Goal: Task Accomplishment & Management: Complete application form

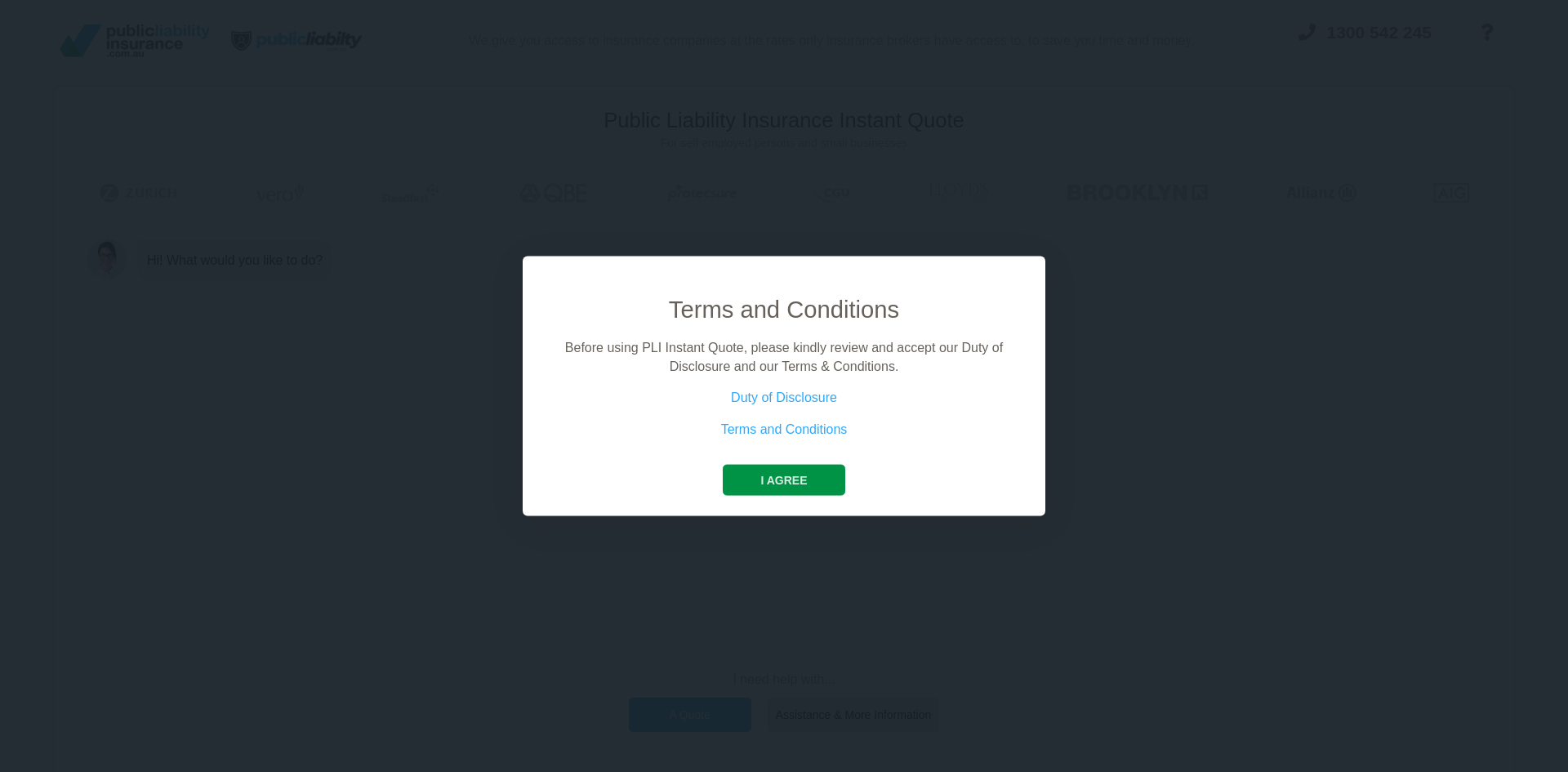
click at [793, 471] on button "I agree" at bounding box center [784, 480] width 122 height 31
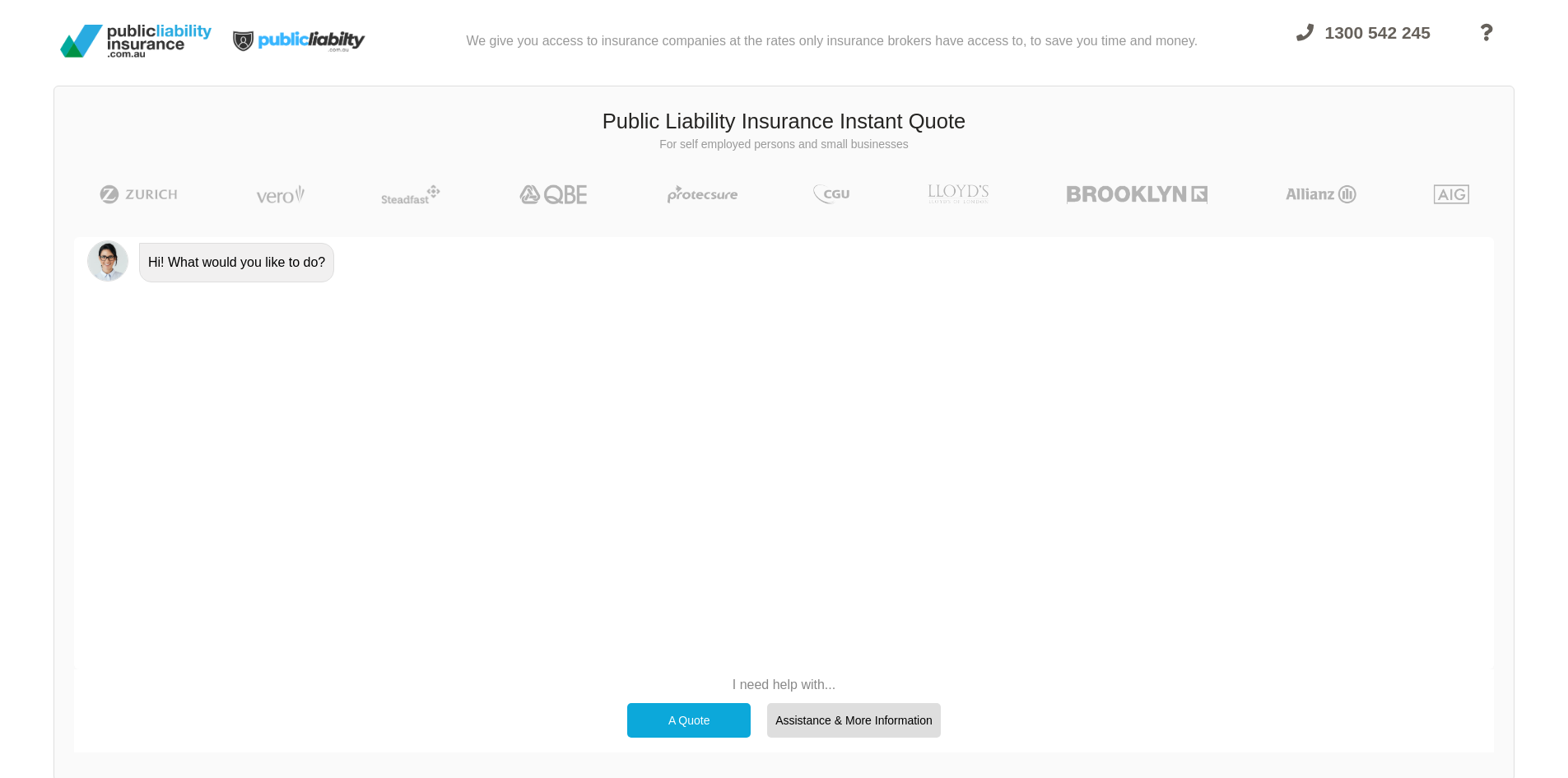
click at [726, 711] on div "A Quote" at bounding box center [689, 719] width 124 height 34
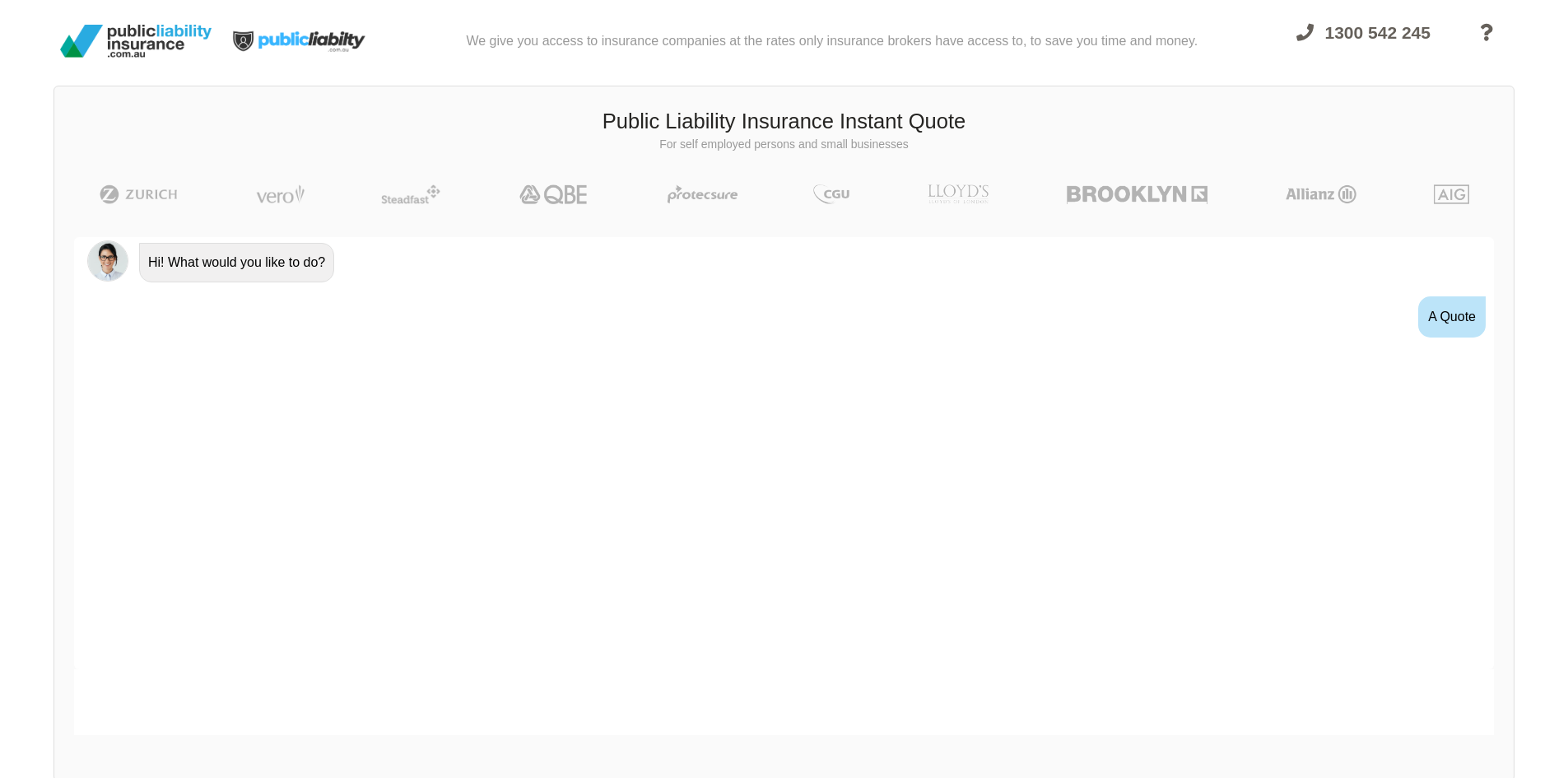
scroll to position [2, 0]
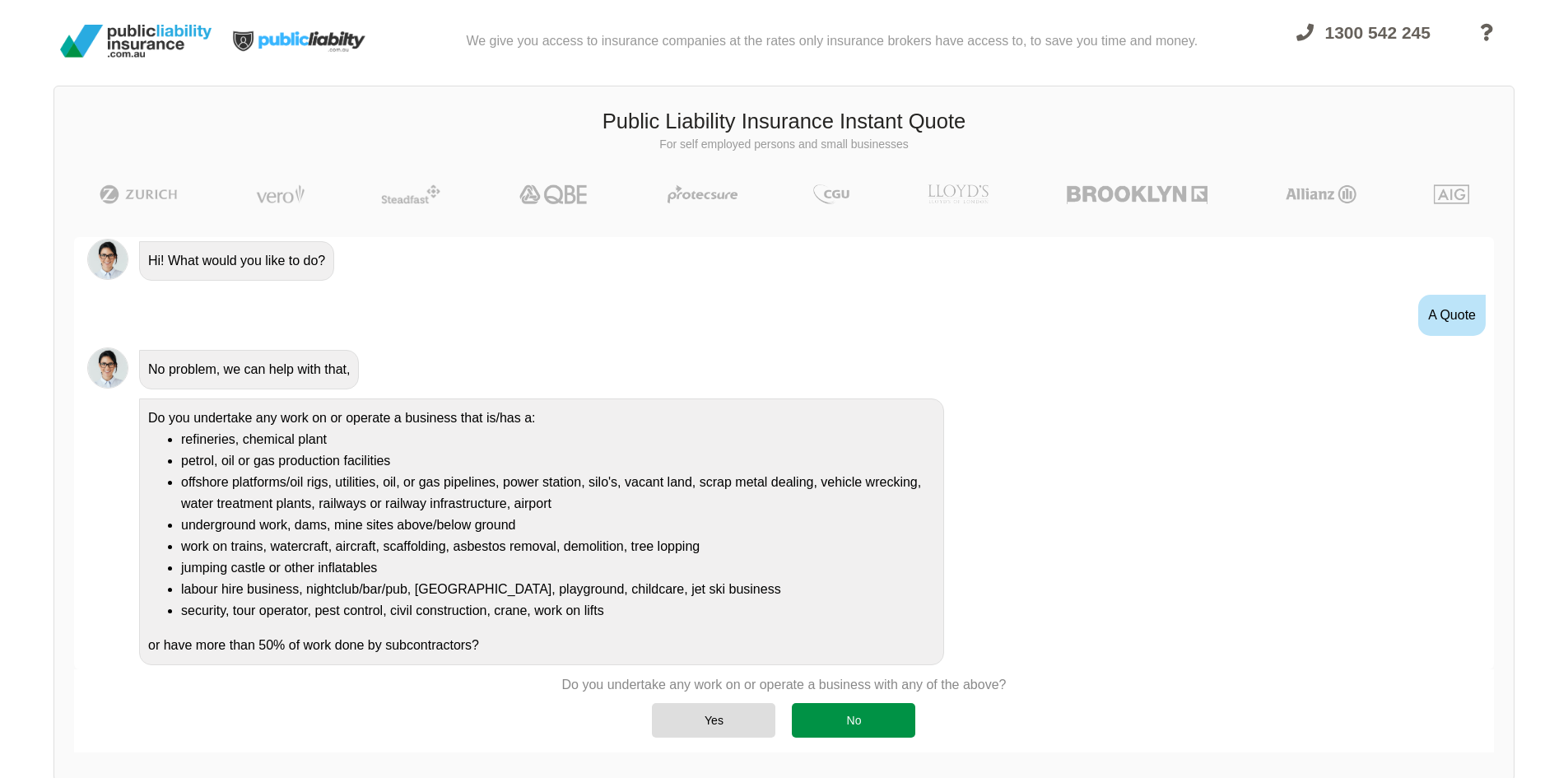
click at [827, 728] on div "No" at bounding box center [853, 719] width 124 height 34
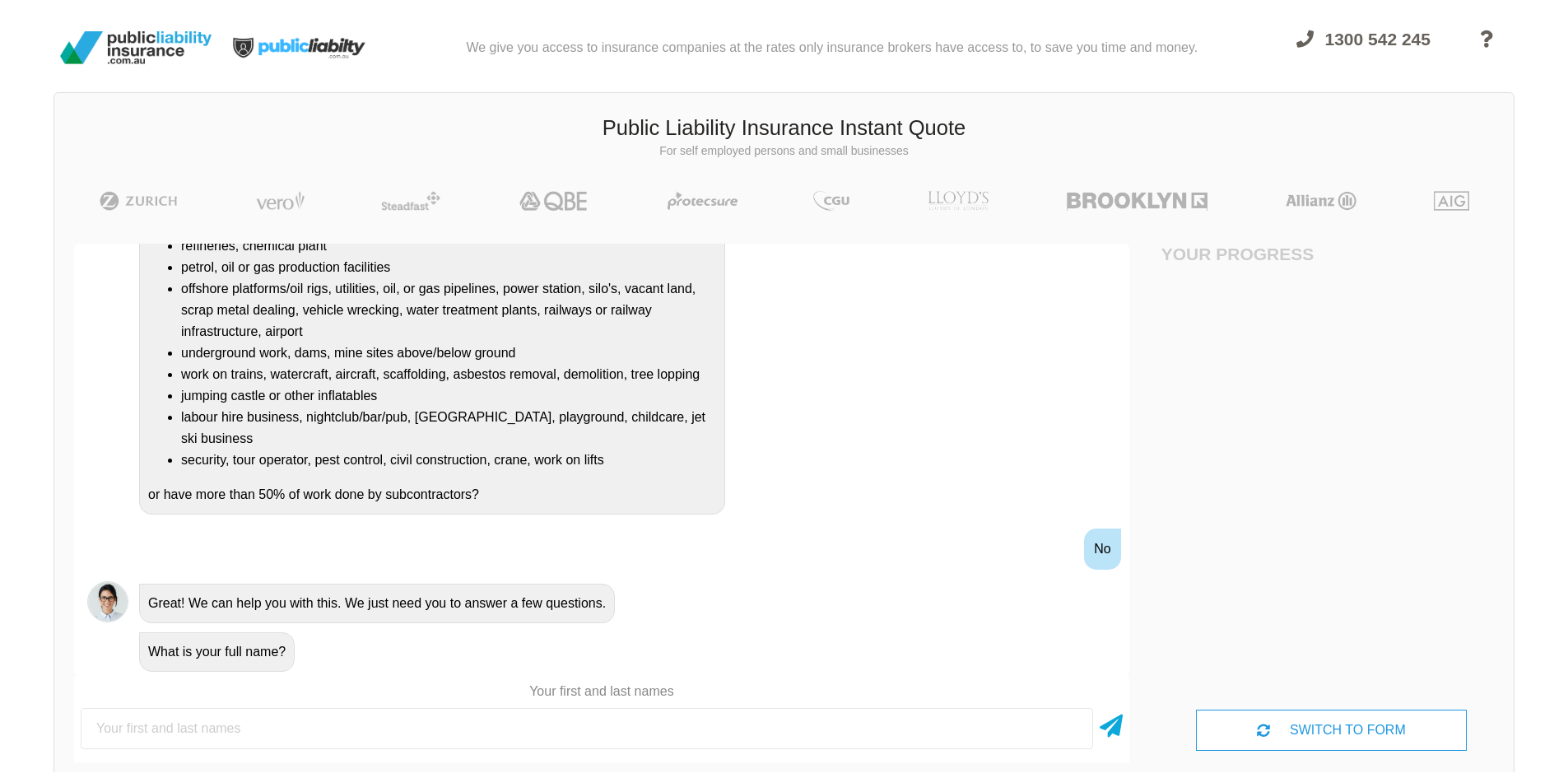
scroll to position [0, 0]
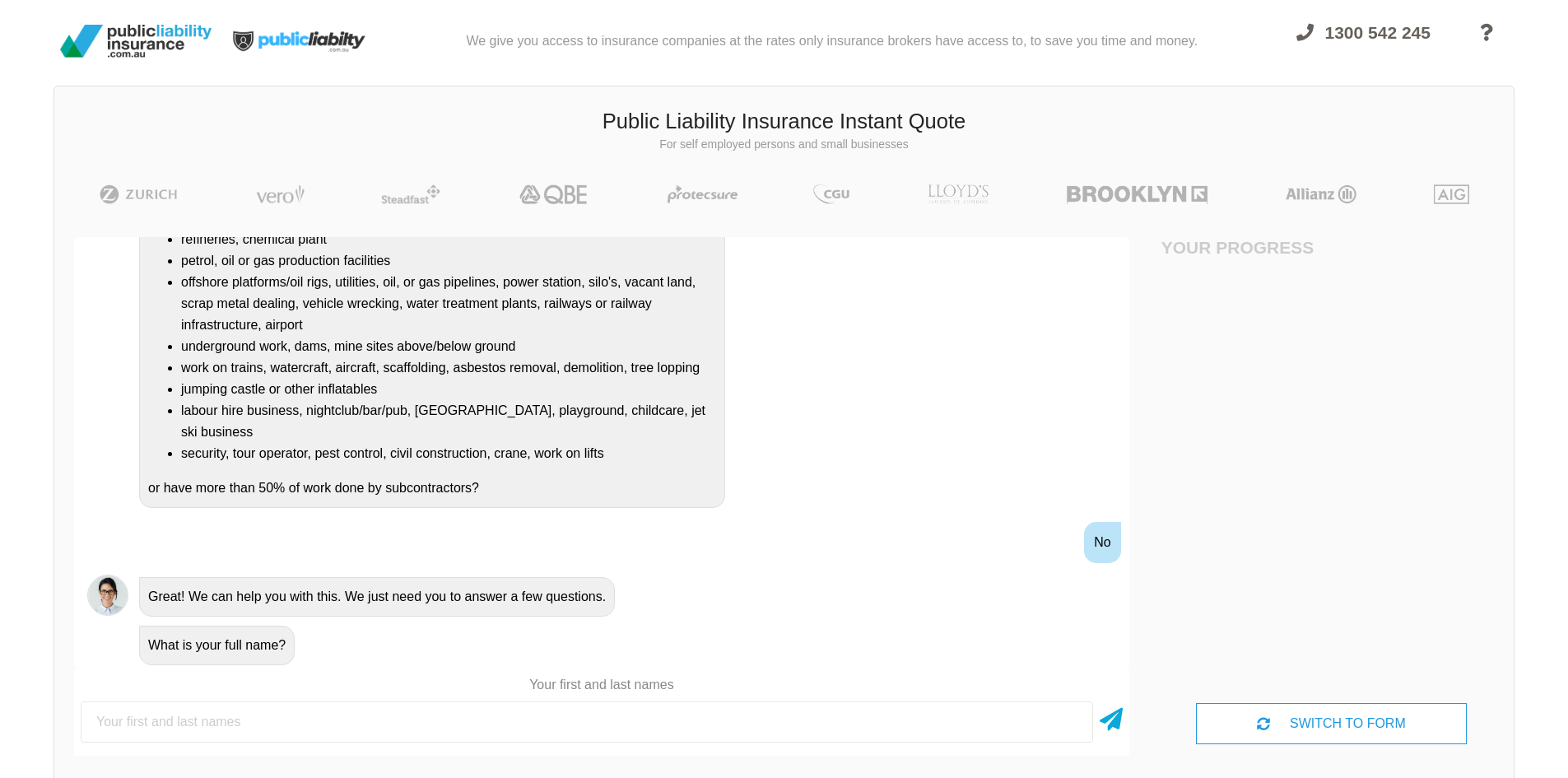
click at [307, 719] on input "text" at bounding box center [587, 721] width 1013 height 41
type input "[PERSON_NAME]"
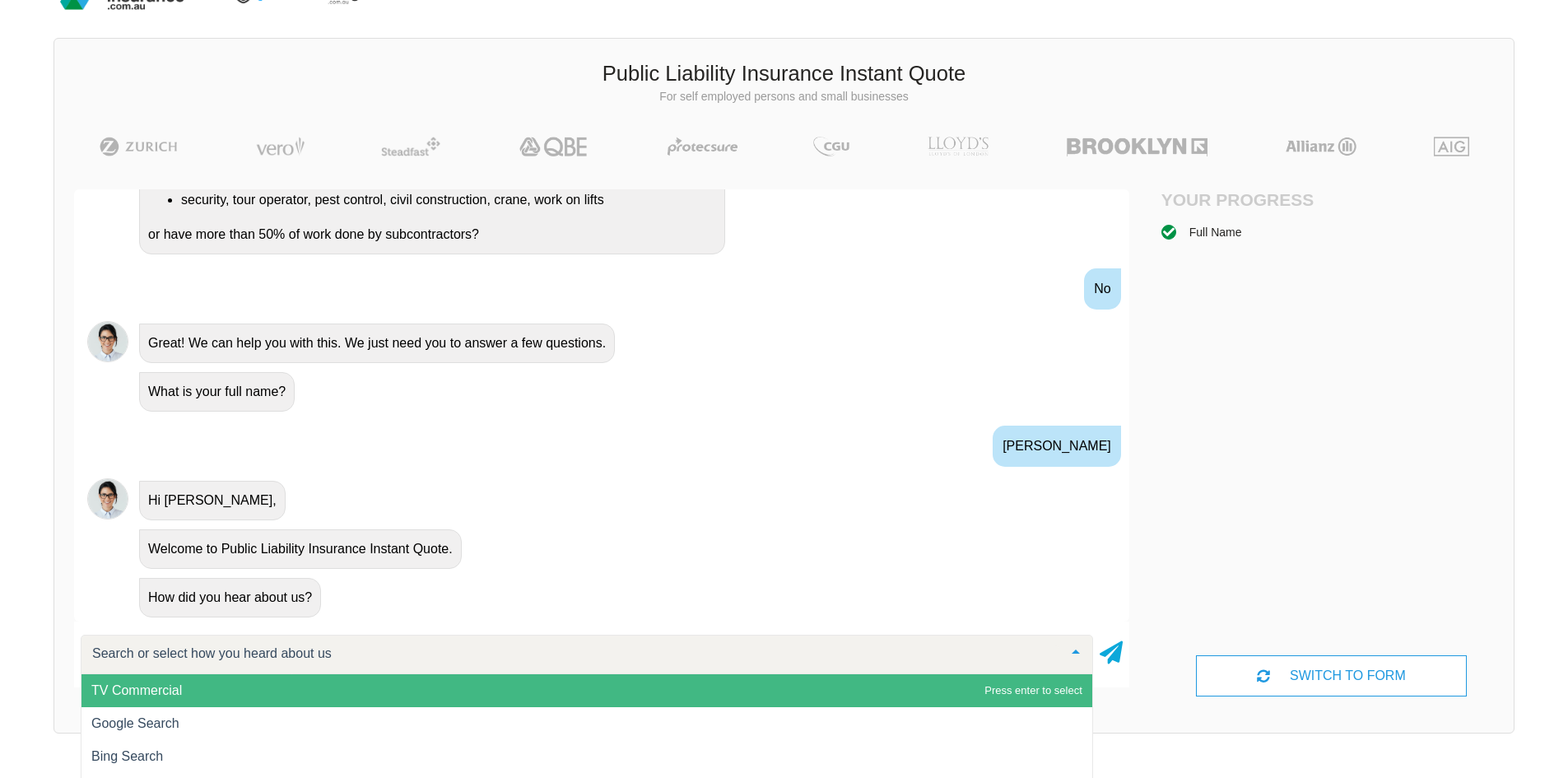
scroll to position [83, 0]
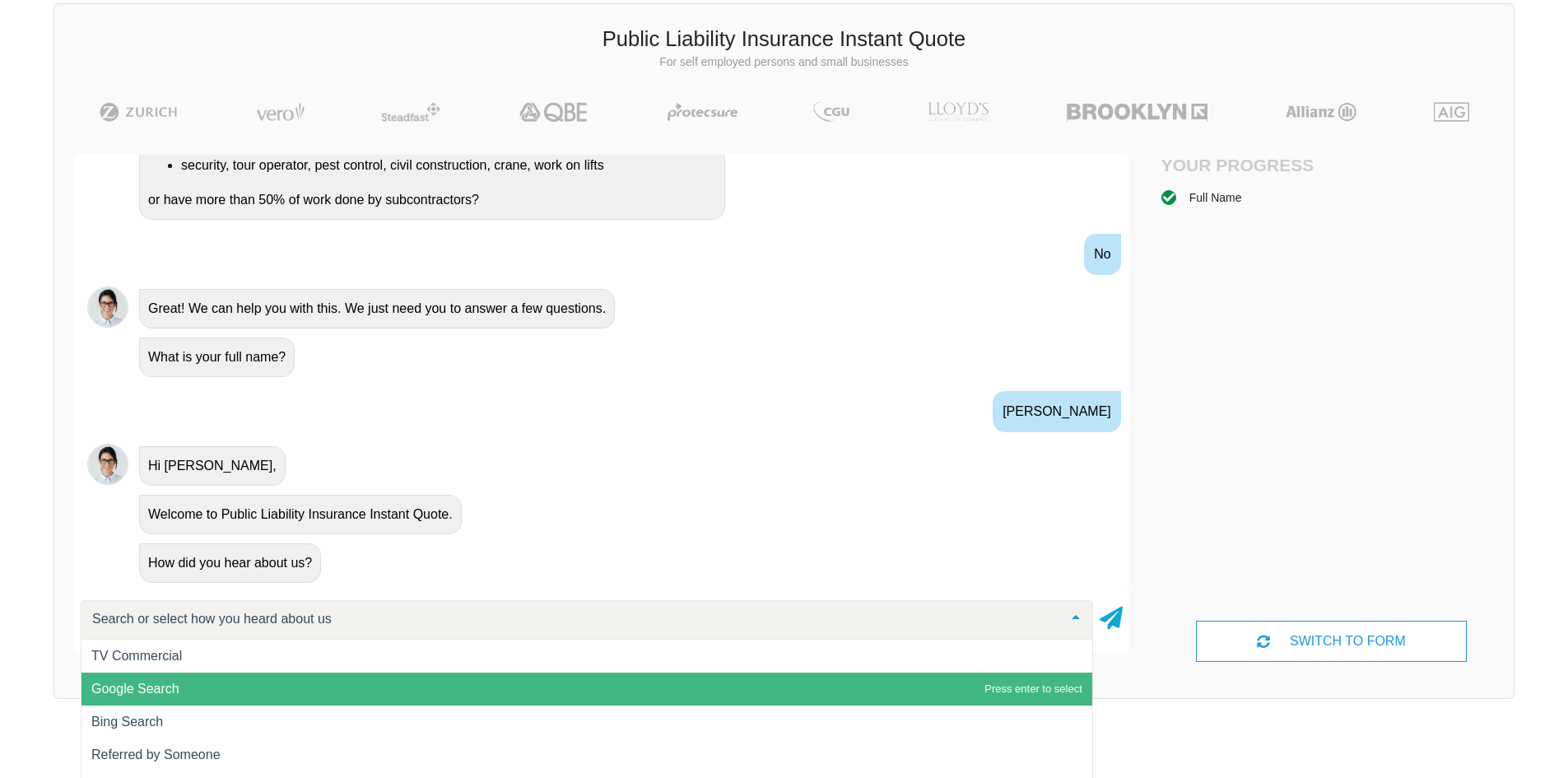
click at [240, 686] on span "Google Search" at bounding box center [587, 688] width 1011 height 32
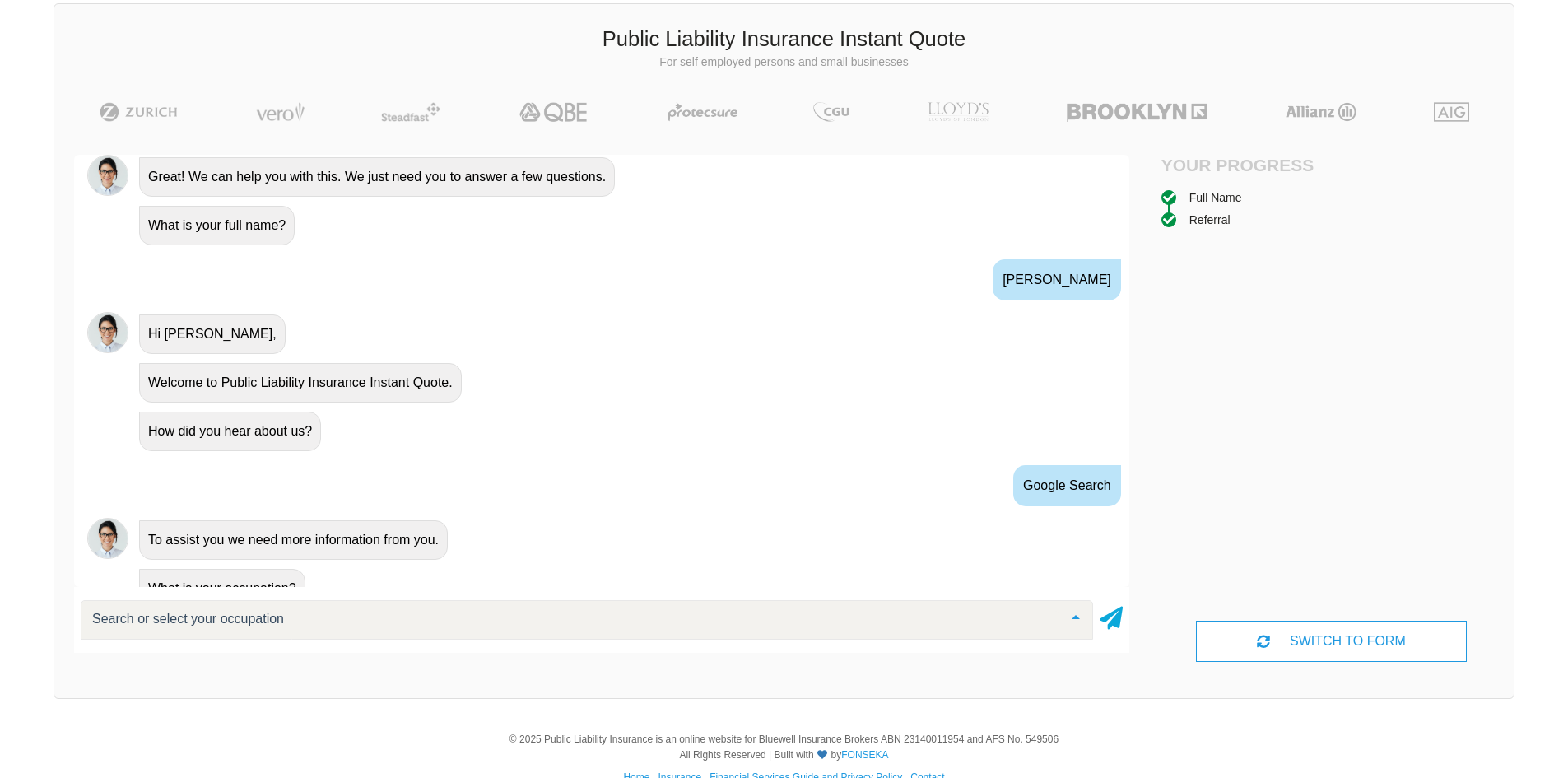
scroll to position [565, 0]
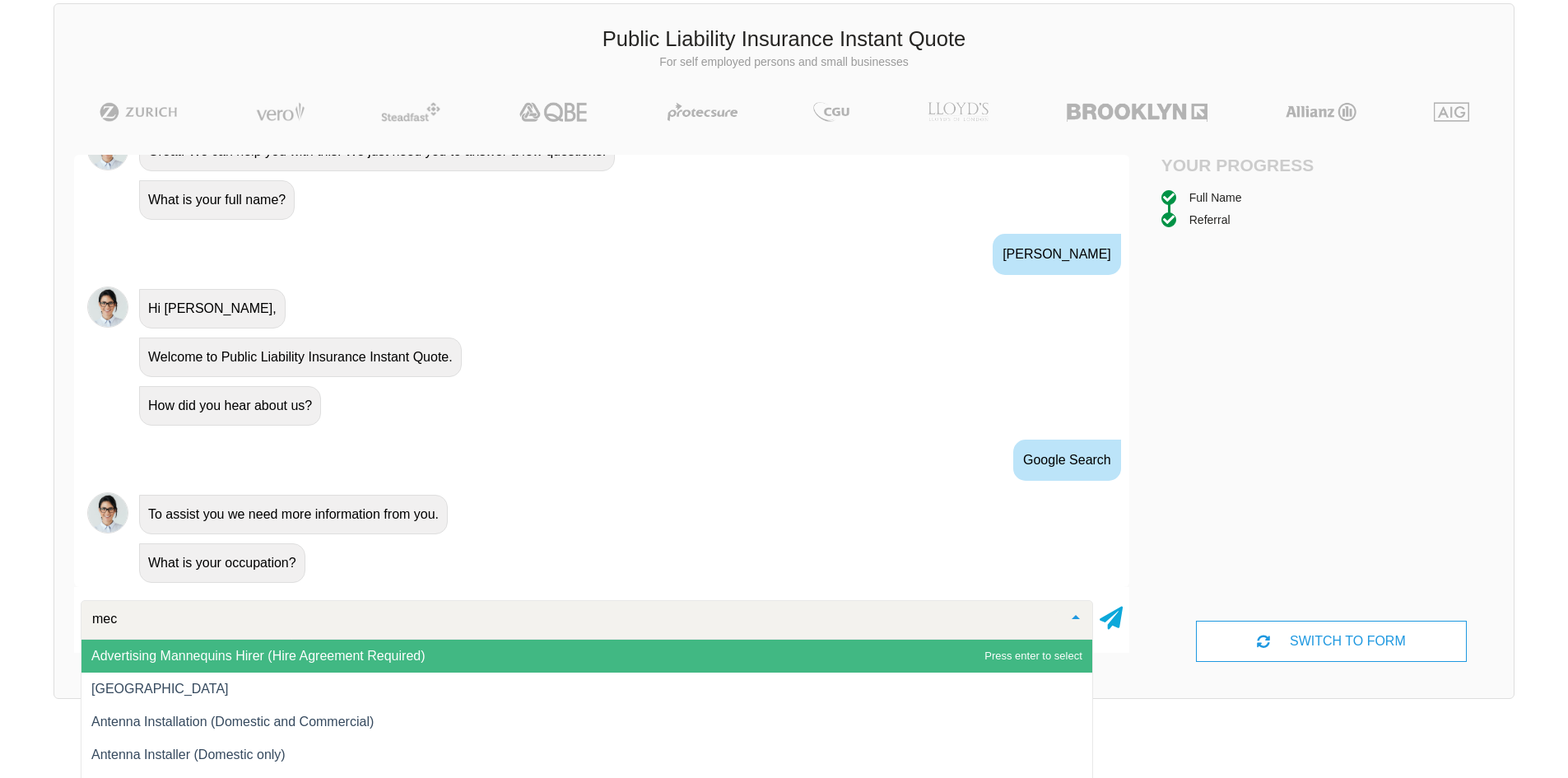
type input "mech"
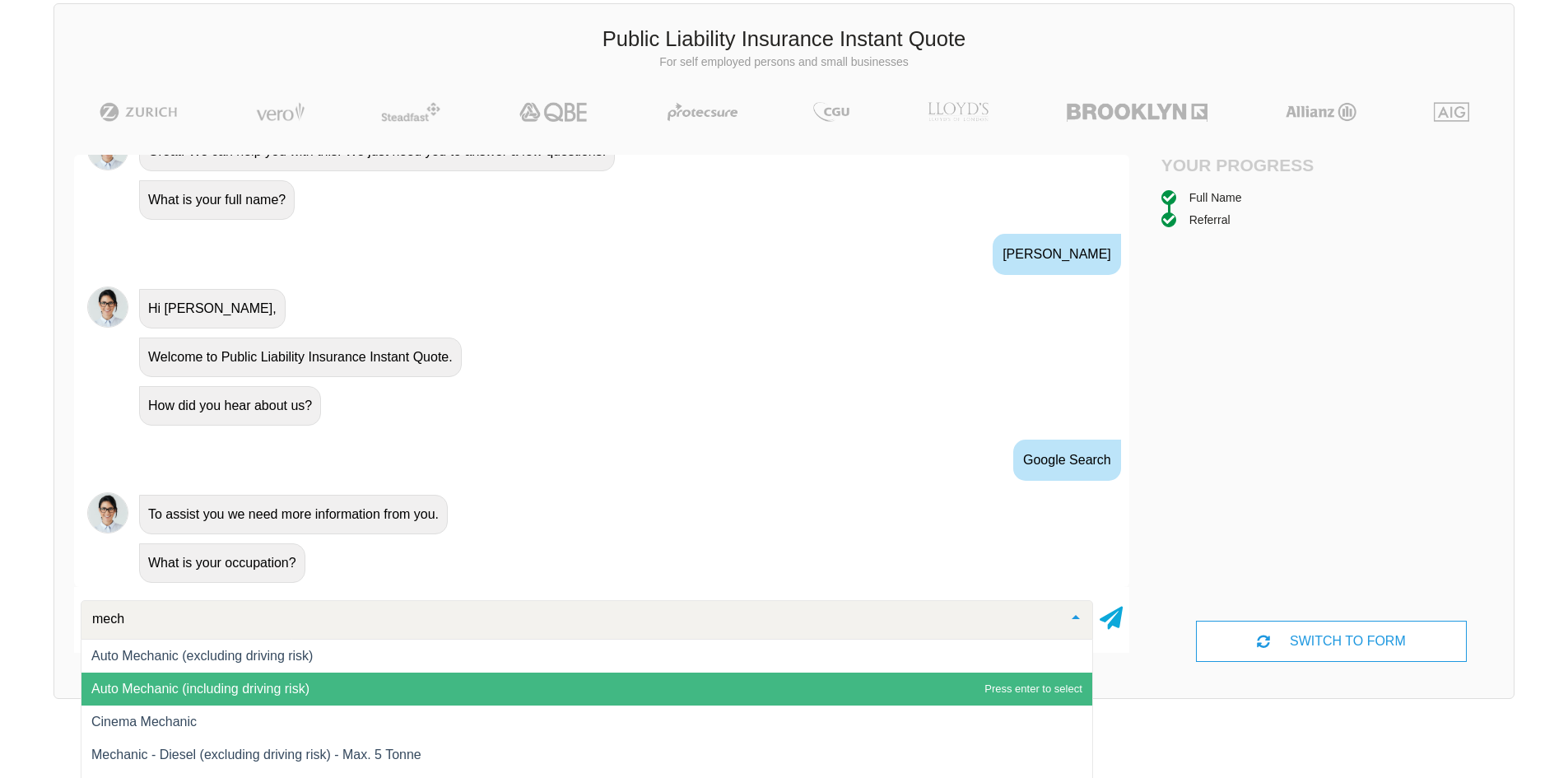
click at [285, 686] on span "Auto Mechanic (including driving risk)" at bounding box center [200, 688] width 218 height 14
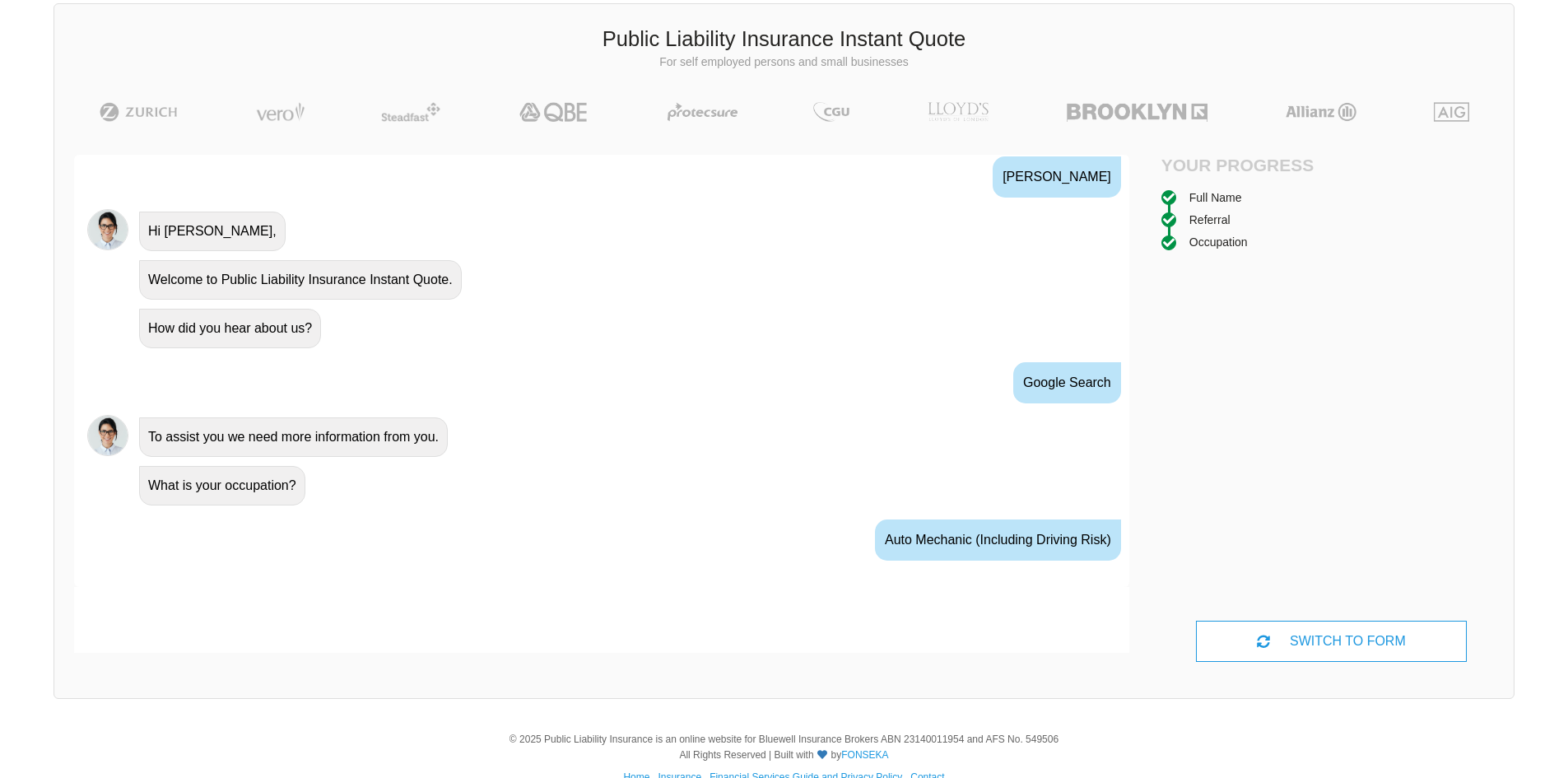
scroll to position [674, 0]
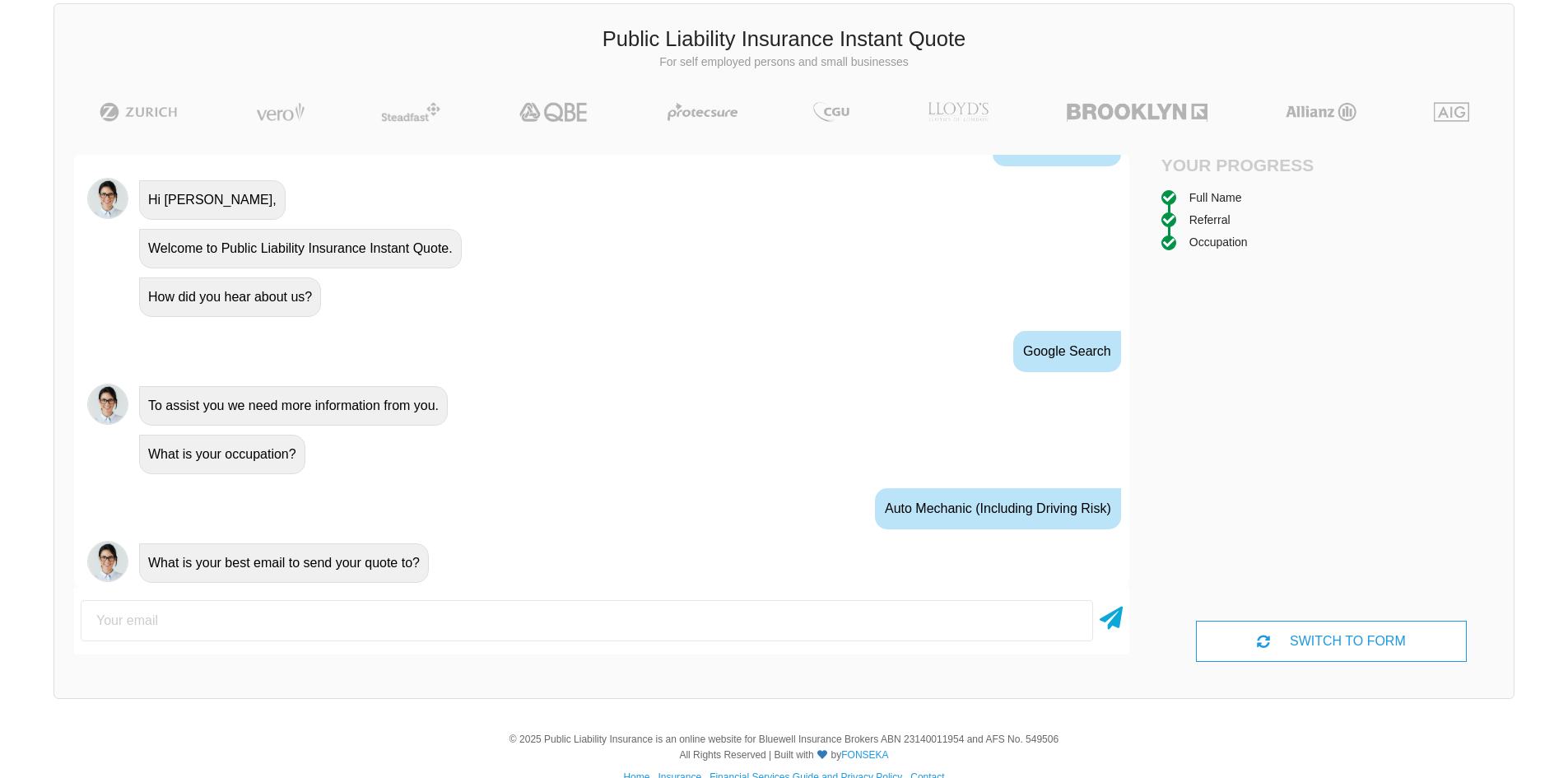
click at [288, 624] on input "email" at bounding box center [587, 620] width 1013 height 41
type input "[PERSON_NAME][EMAIL_ADDRESS][DOMAIN_NAME]"
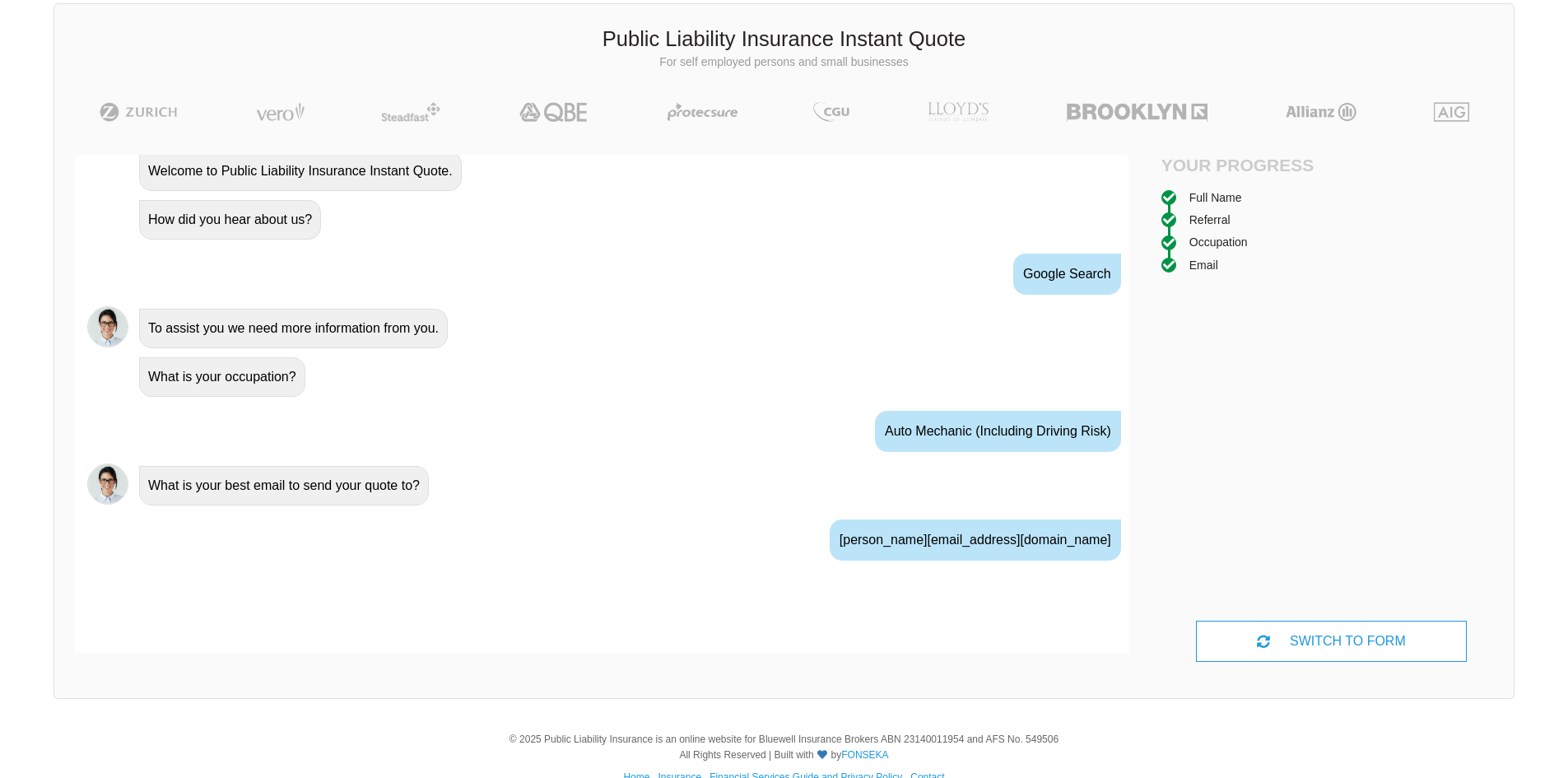
scroll to position [782, 0]
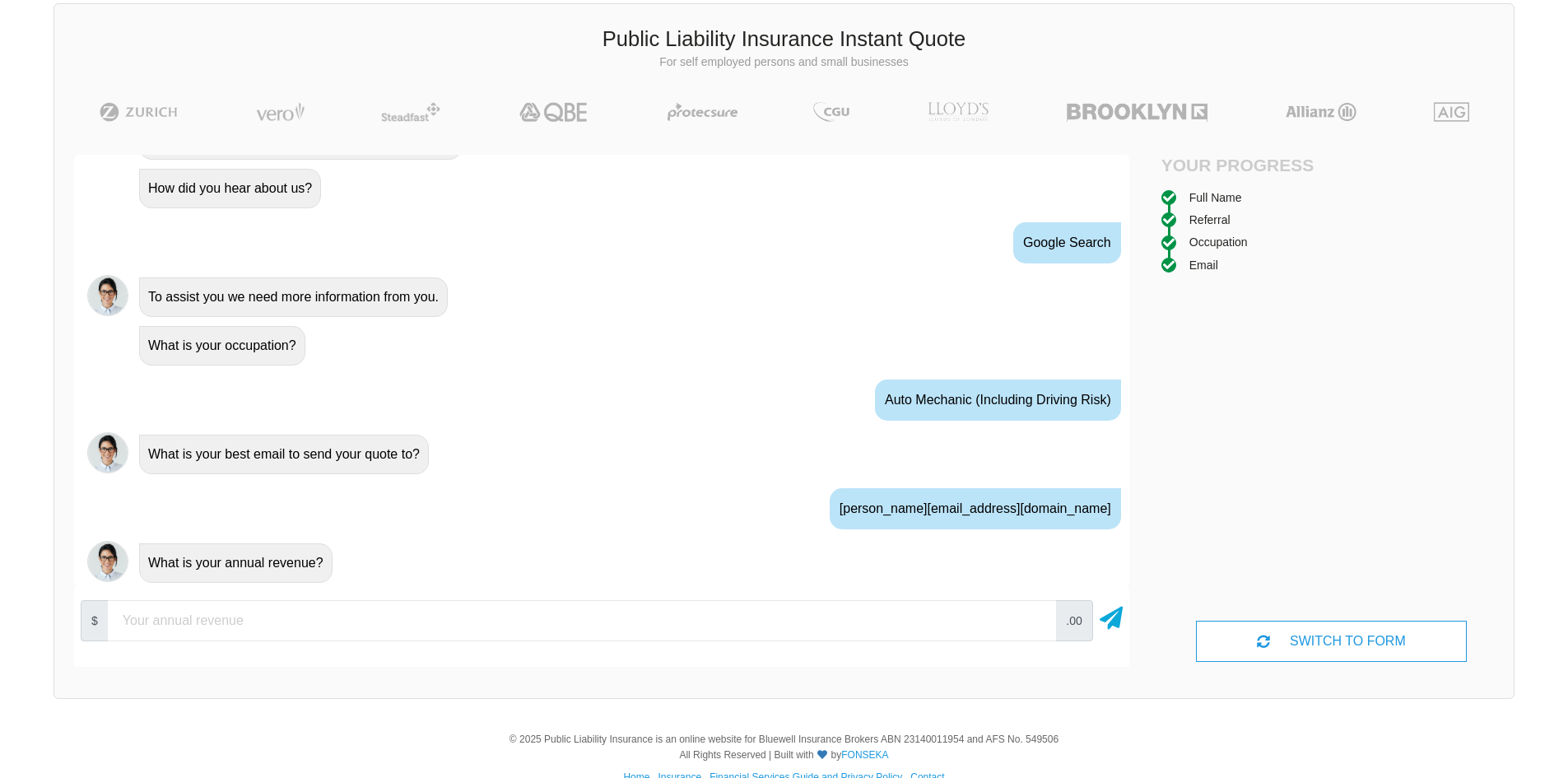
click at [281, 630] on input "number" at bounding box center [582, 620] width 948 height 41
type input "35000"
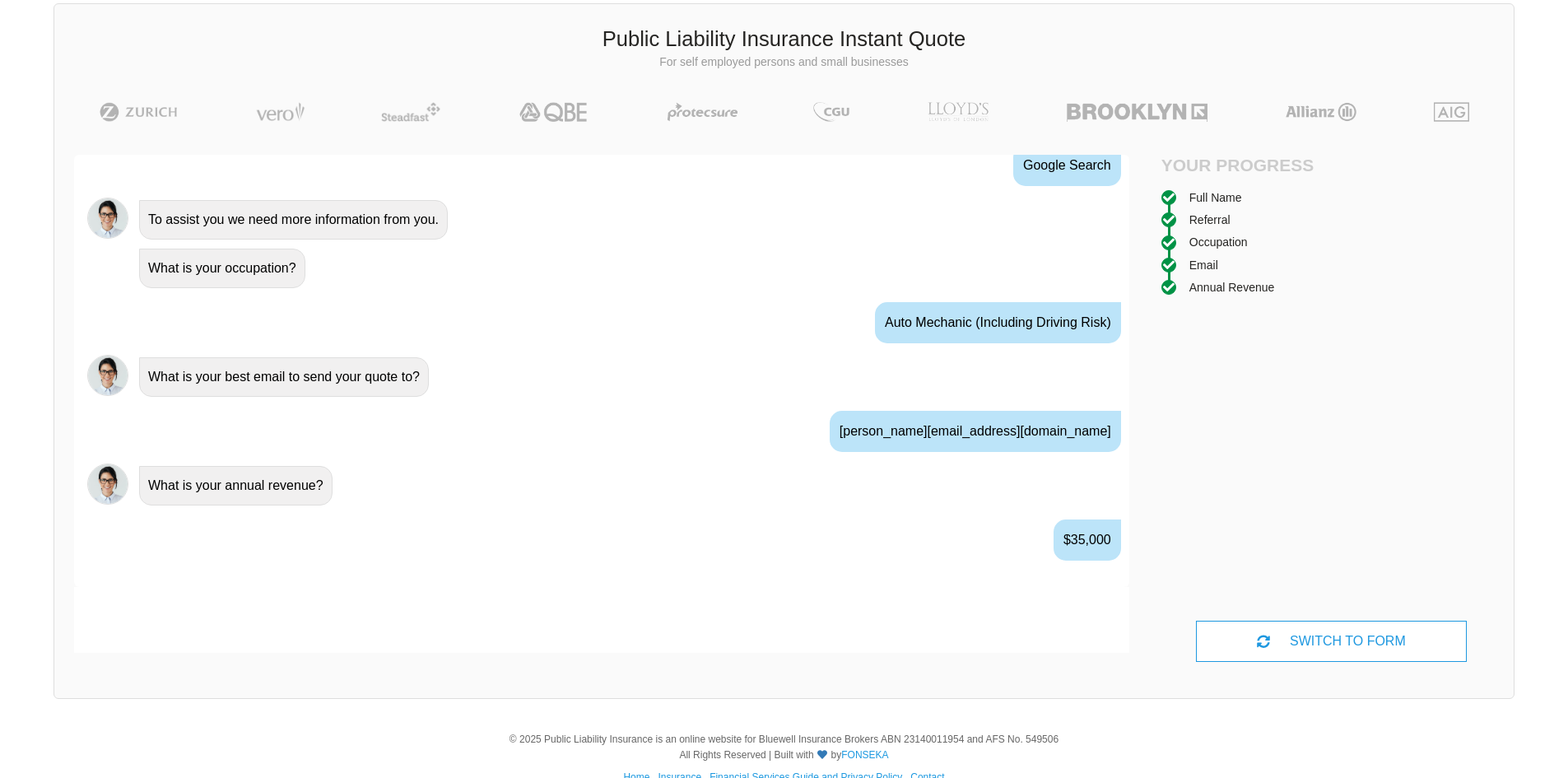
scroll to position [890, 0]
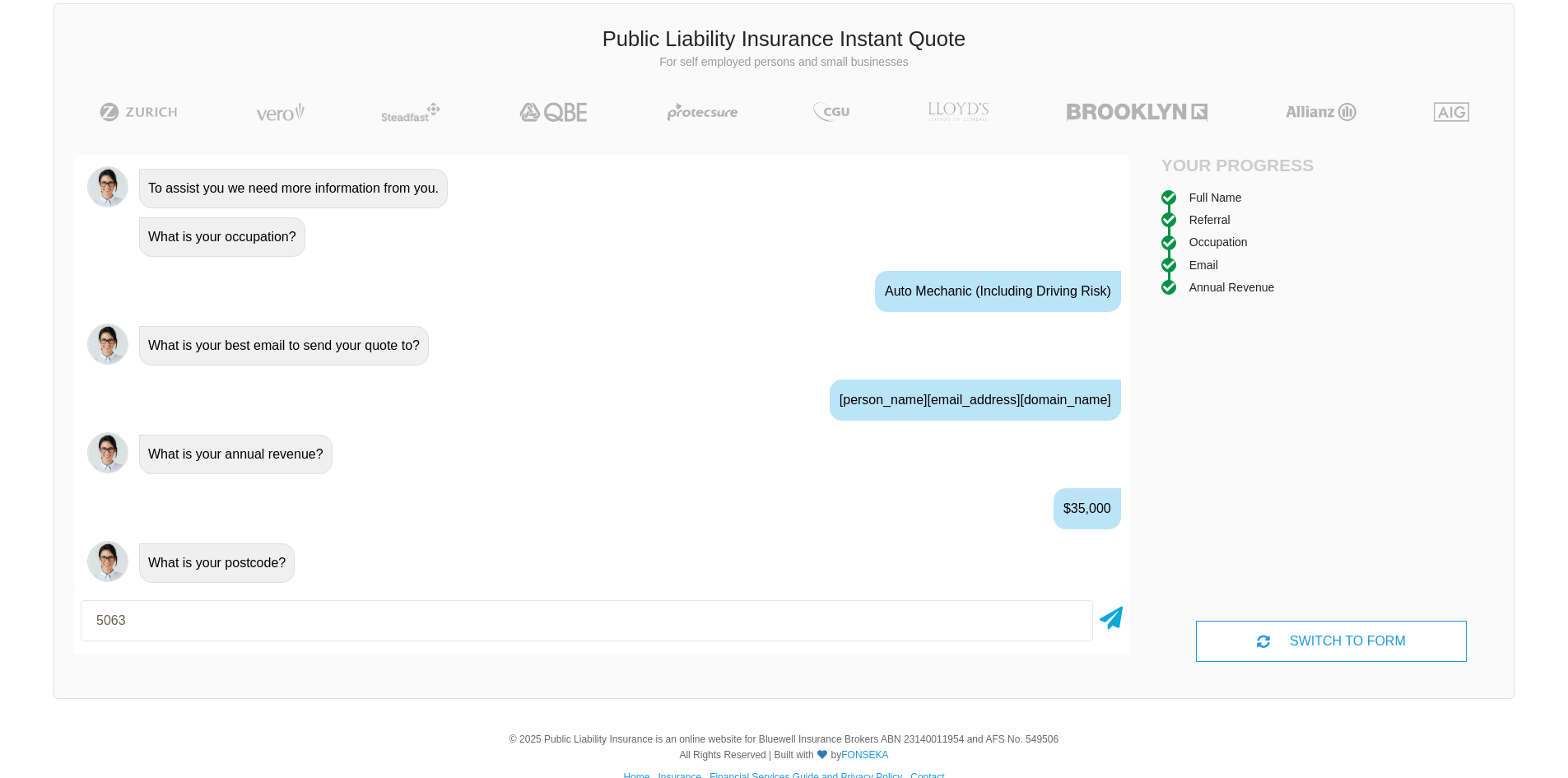
type input "5063"
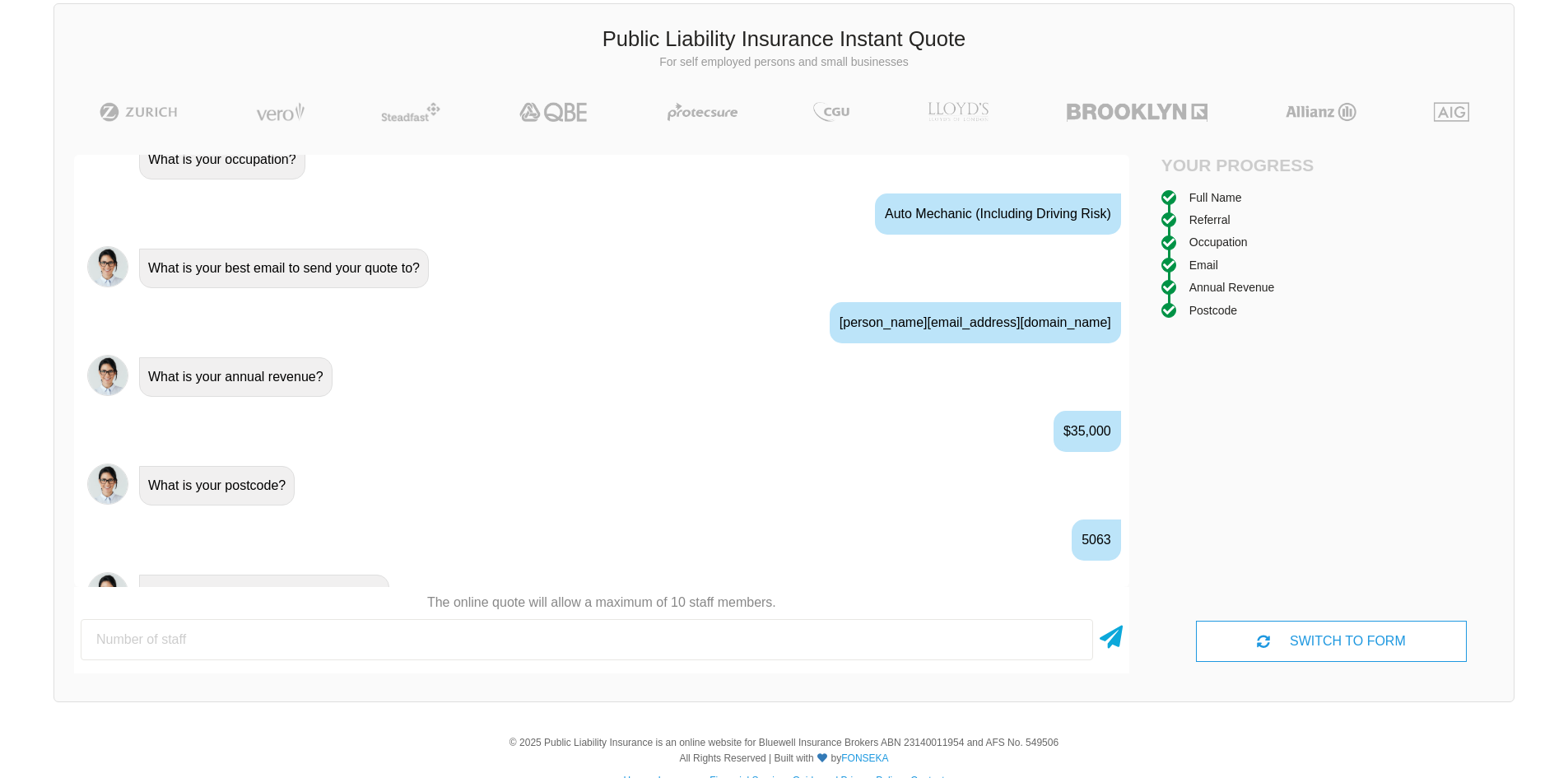
scroll to position [999, 0]
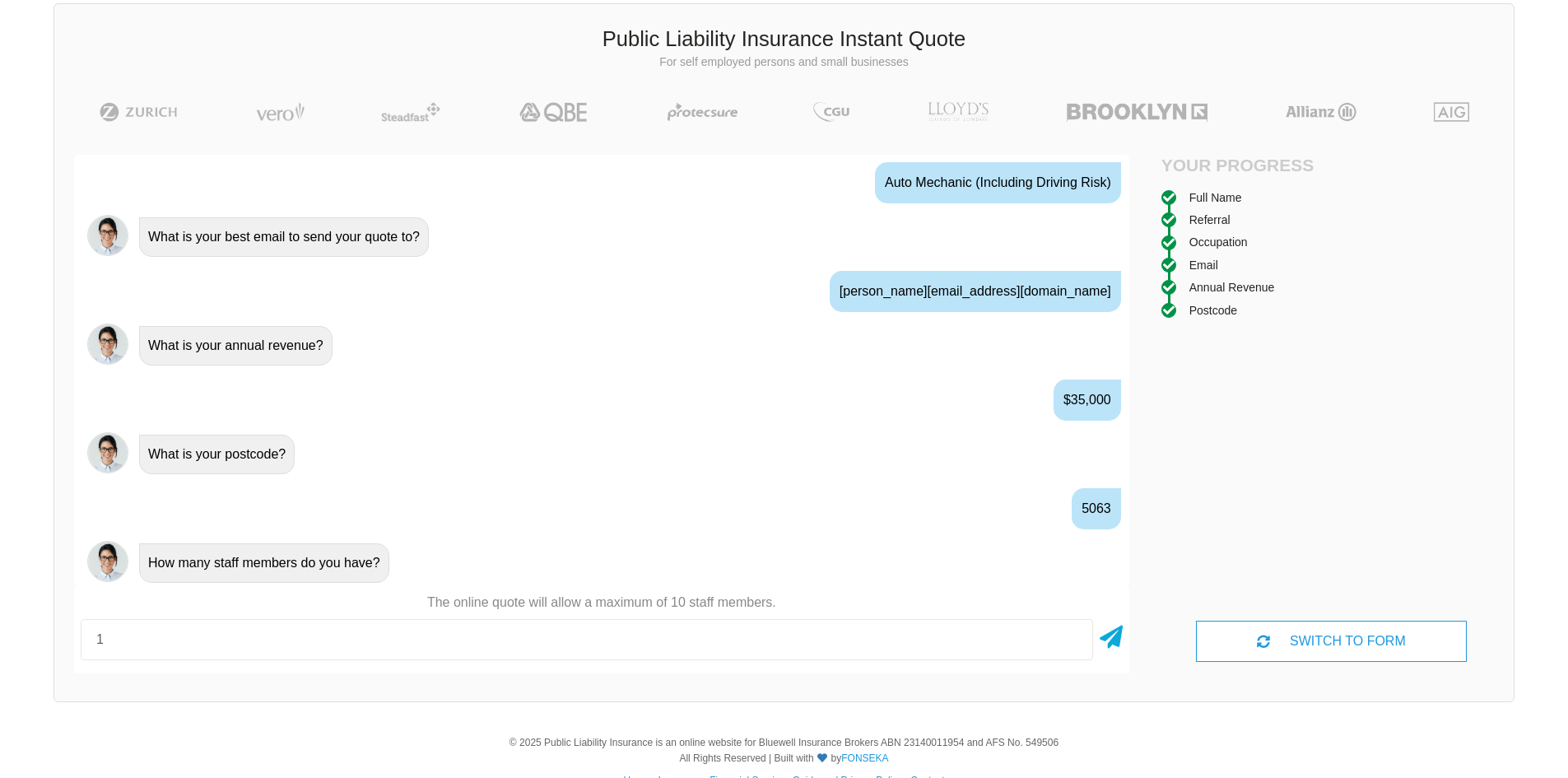
type input "1"
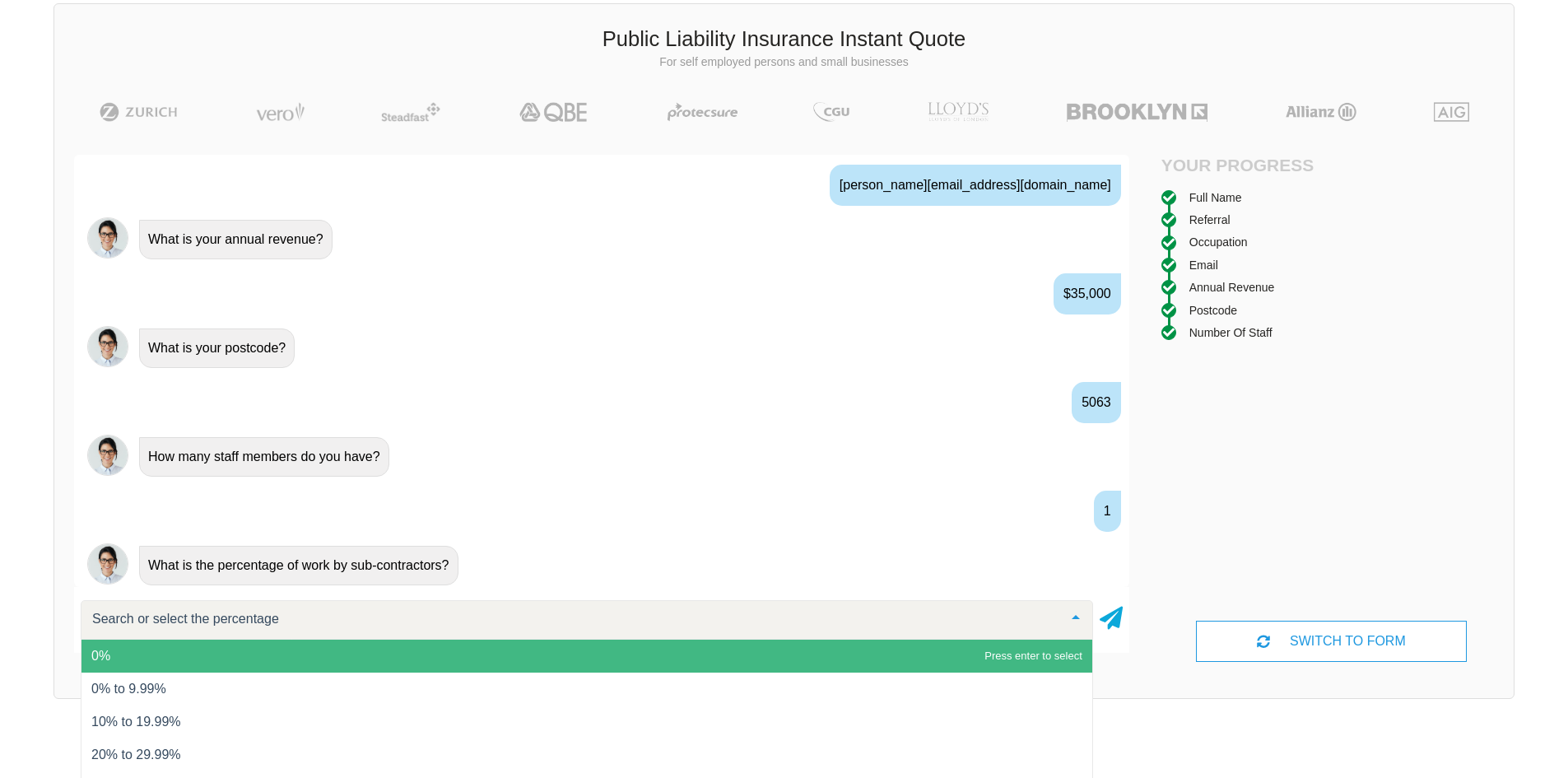
scroll to position [1107, 0]
click at [270, 649] on span "0%" at bounding box center [587, 655] width 1011 height 32
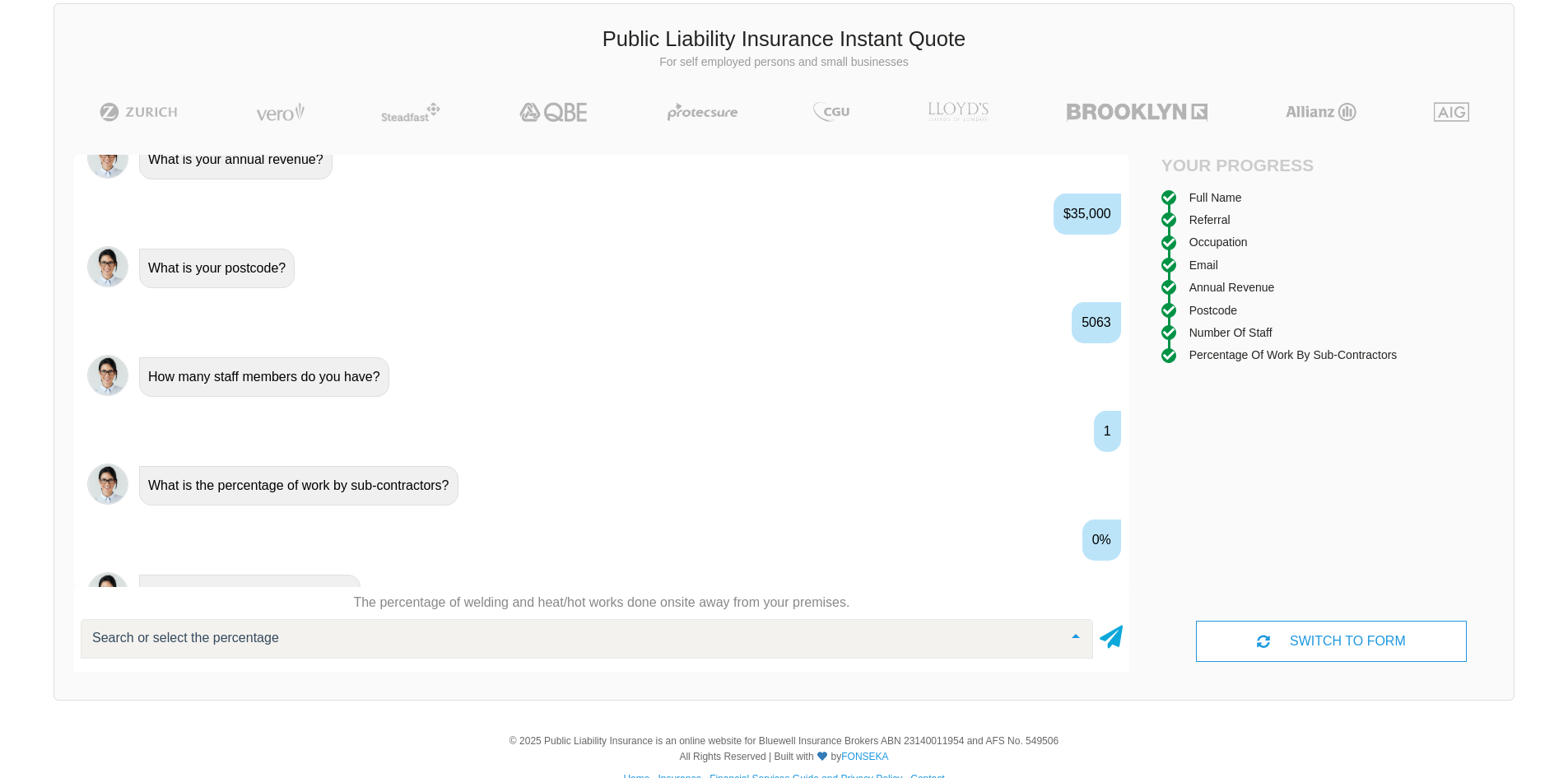
scroll to position [1216, 0]
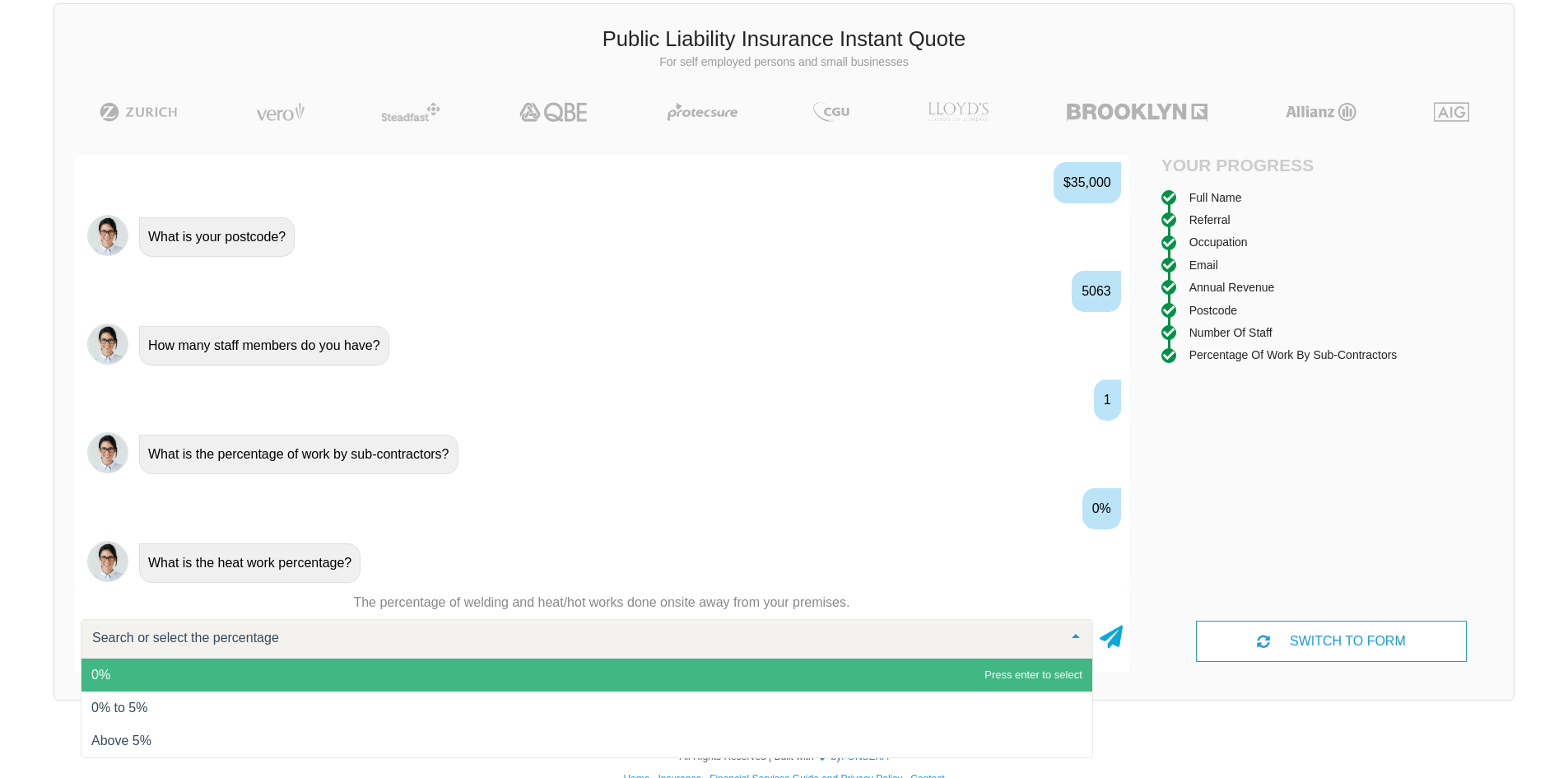
click at [229, 663] on span "0%" at bounding box center [587, 674] width 1011 height 32
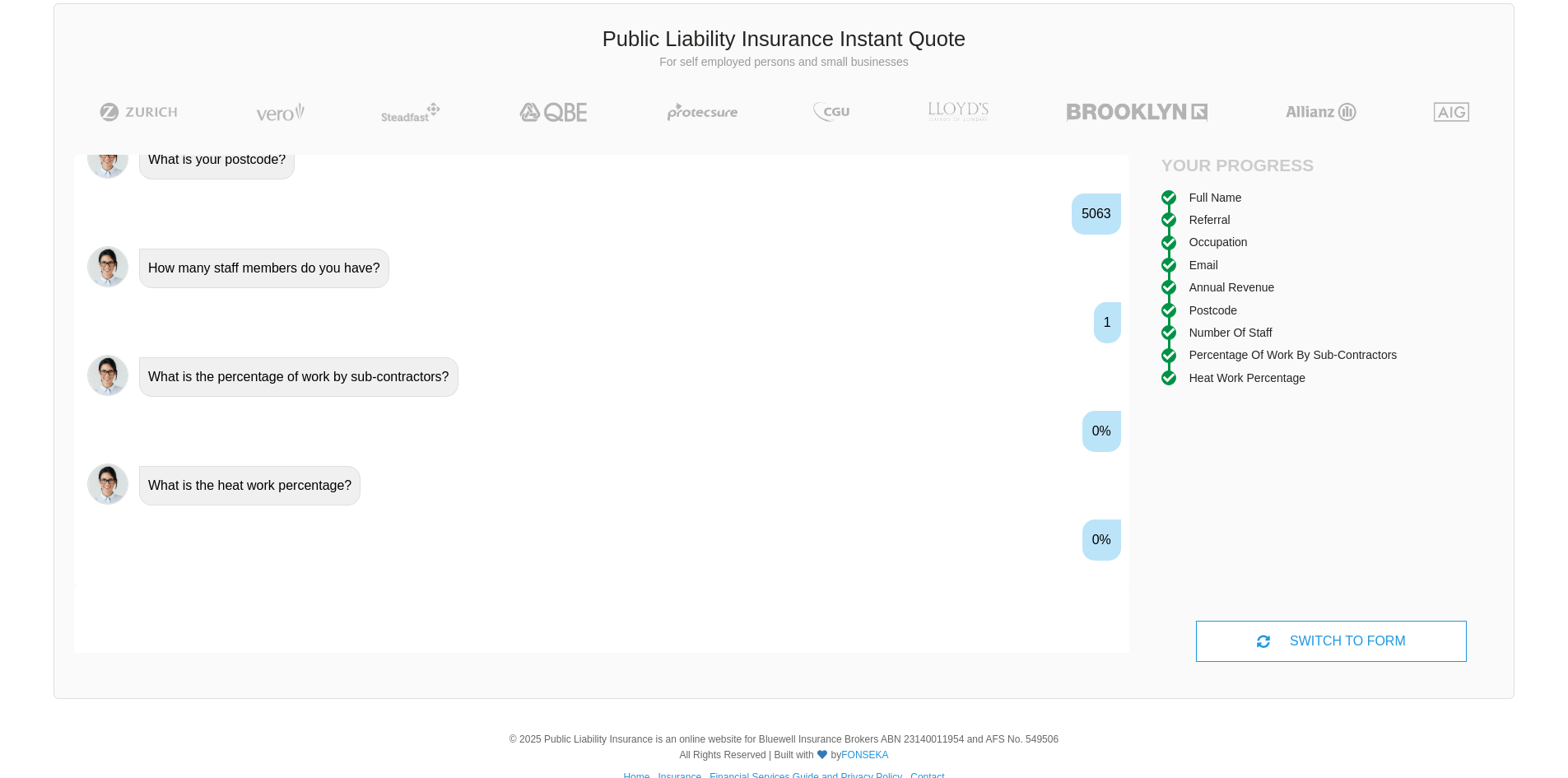
scroll to position [1325, 0]
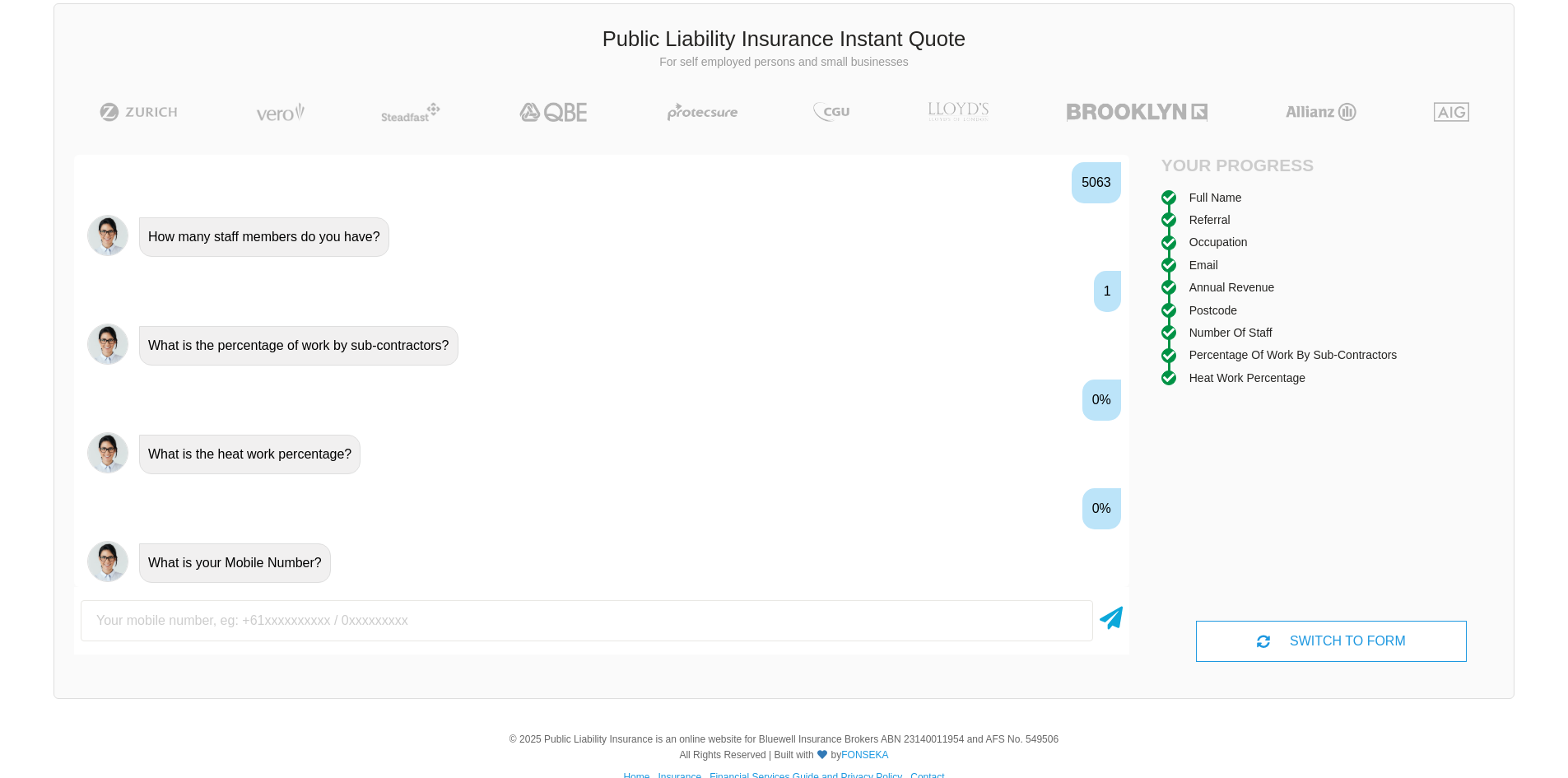
click at [243, 626] on input "text" at bounding box center [587, 620] width 1013 height 41
type input "0406106341"
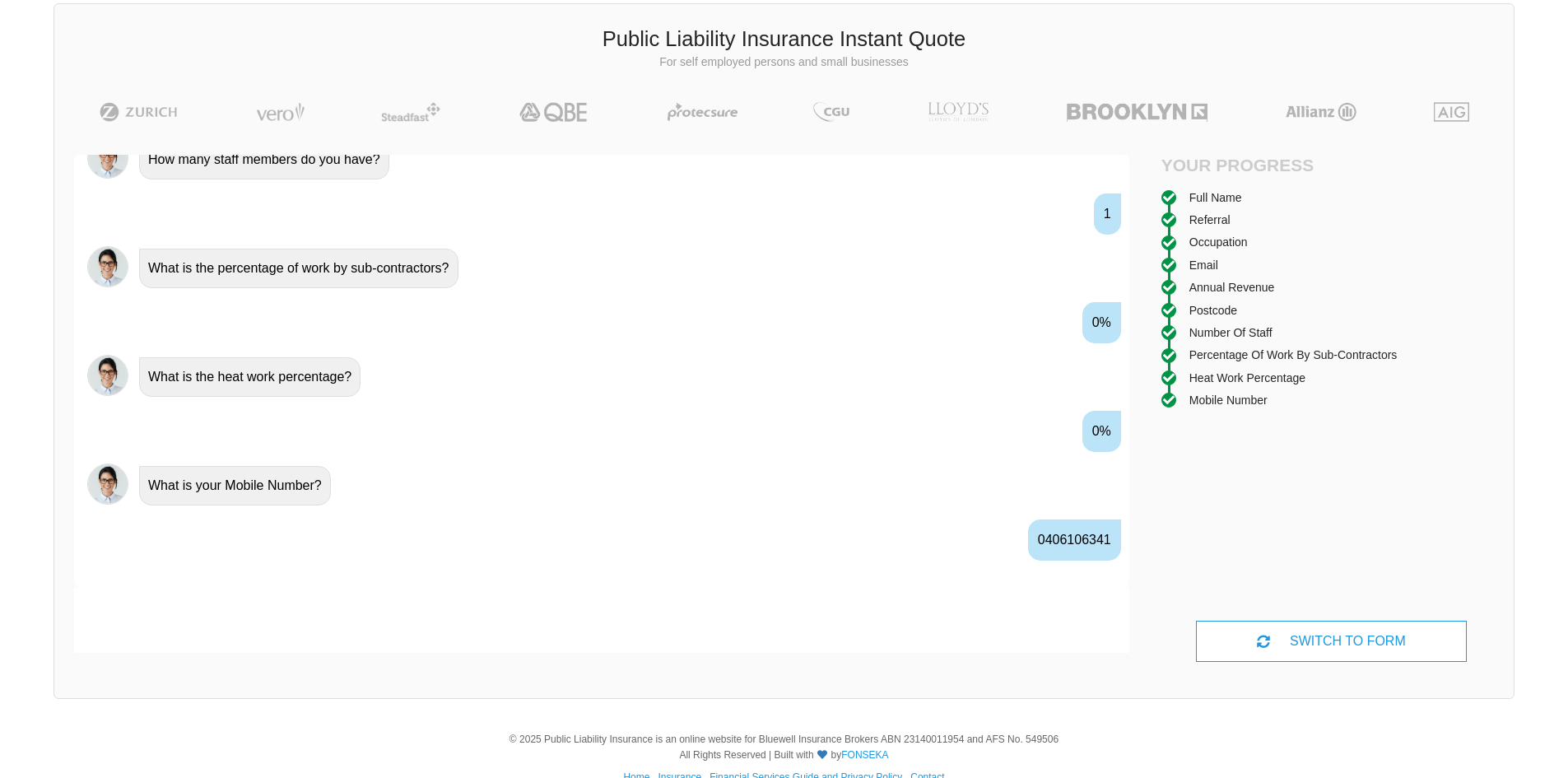
scroll to position [1433, 0]
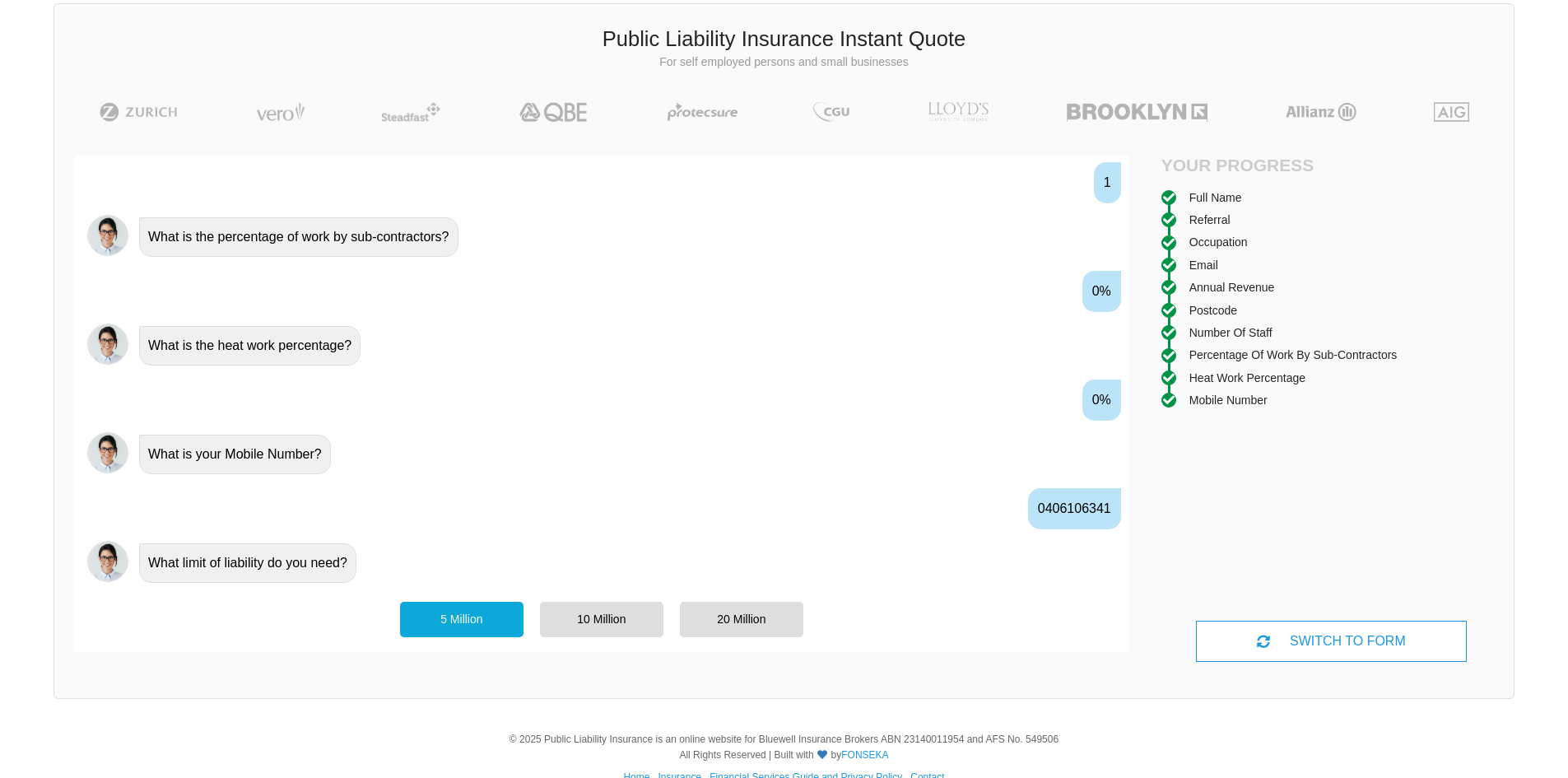
click at [452, 618] on div "5 Million" at bounding box center [461, 618] width 124 height 34
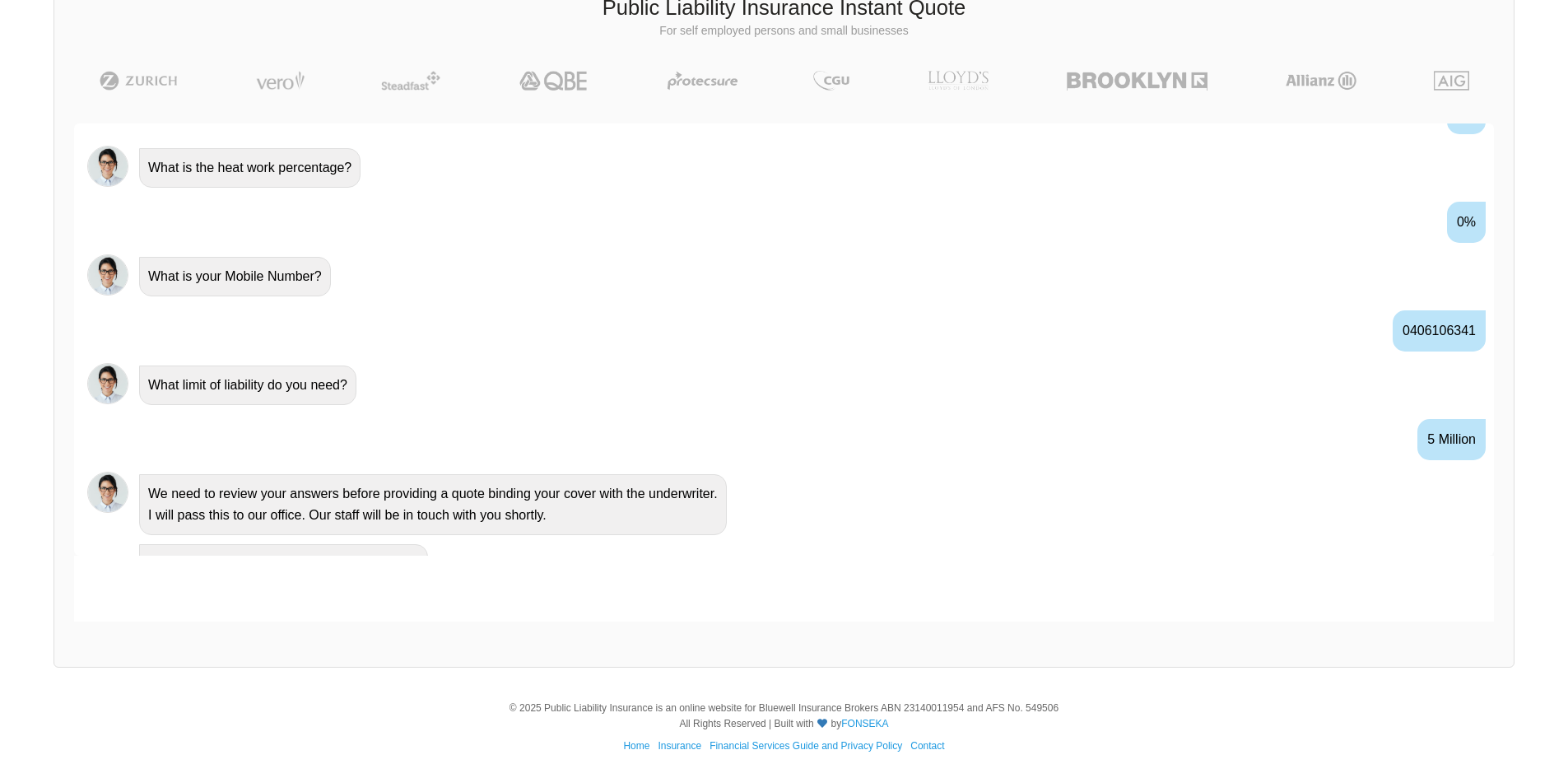
scroll to position [1587, 0]
